Goal: Obtain resource: Obtain resource

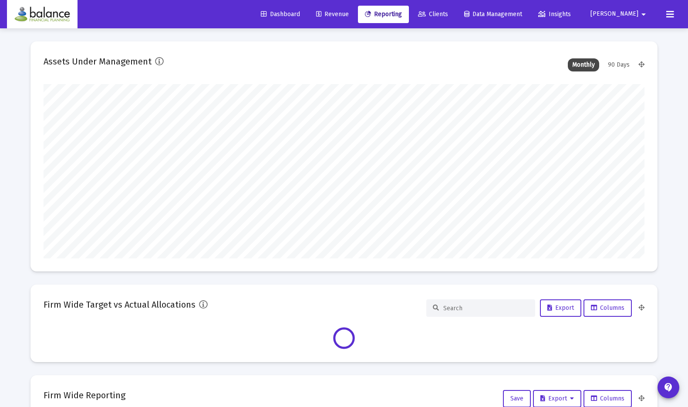
scroll to position [174, 601]
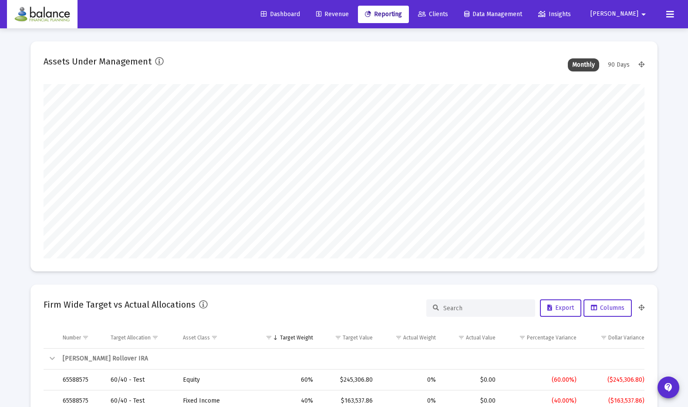
type input "[DATE]"
type input "[PERSON_NAME][EMAIL_ADDRESS][DOMAIN_NAME]"
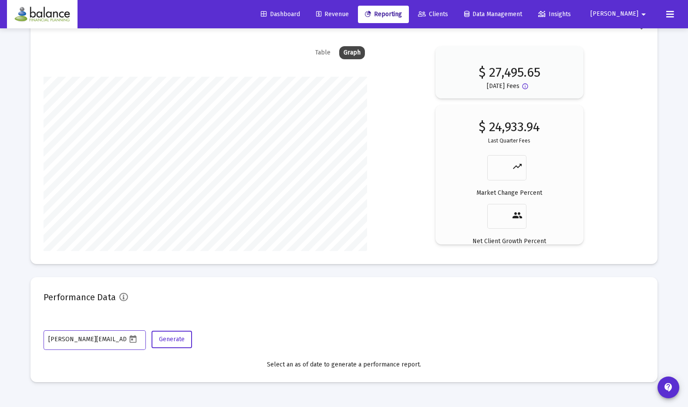
scroll to position [1428, 0]
click at [356, 18] on link "Revenue" at bounding box center [332, 14] width 47 height 17
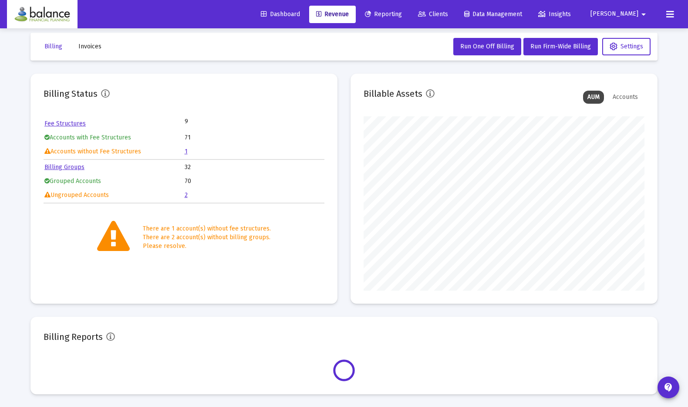
scroll to position [174, 281]
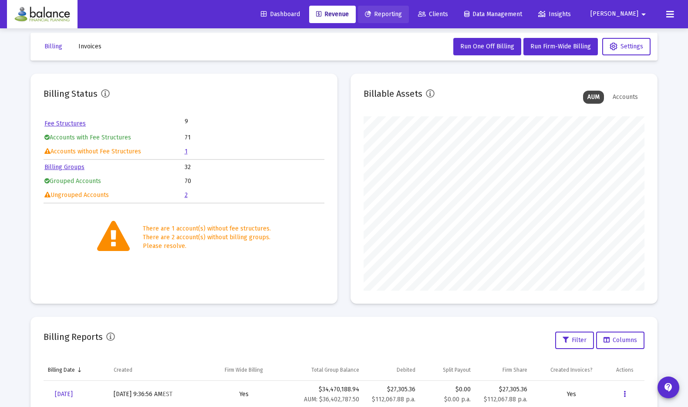
click at [402, 14] on span "Reporting" at bounding box center [383, 13] width 37 height 7
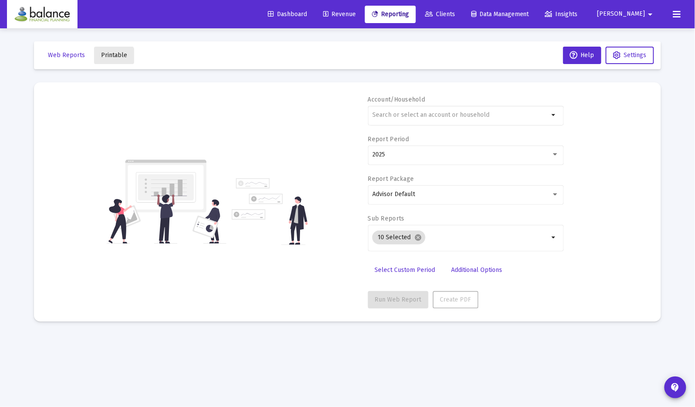
click at [105, 60] on button "Printable" at bounding box center [114, 55] width 40 height 17
click at [117, 54] on span "Printable" at bounding box center [114, 54] width 26 height 7
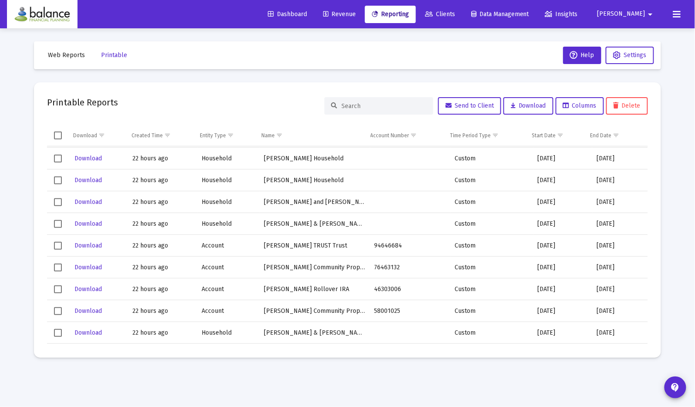
scroll to position [58, 0]
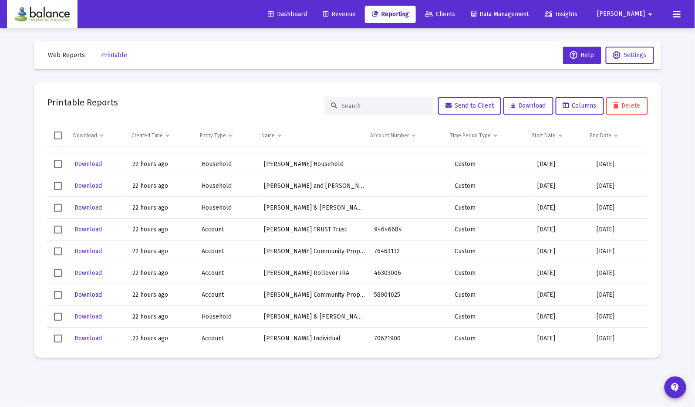
click at [90, 291] on span "Download" at bounding box center [87, 294] width 27 height 7
